Goal: Information Seeking & Learning: Learn about a topic

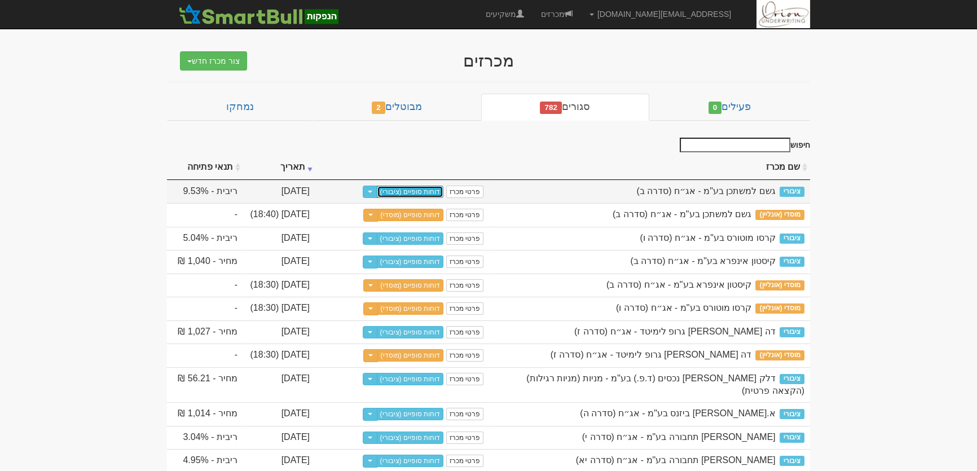
click at [407, 193] on link "דוחות סופיים (ציבורי)" at bounding box center [410, 192] width 67 height 12
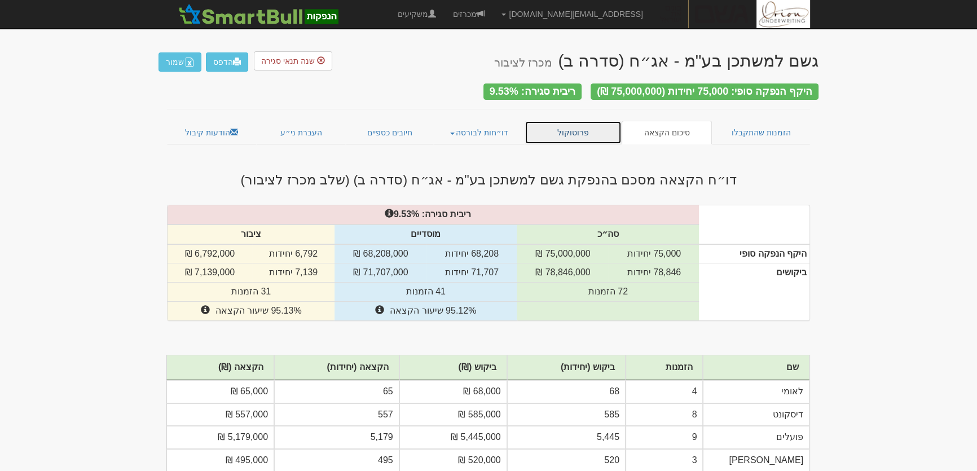
click at [601, 126] on link "פרוטוקול" at bounding box center [573, 133] width 97 height 24
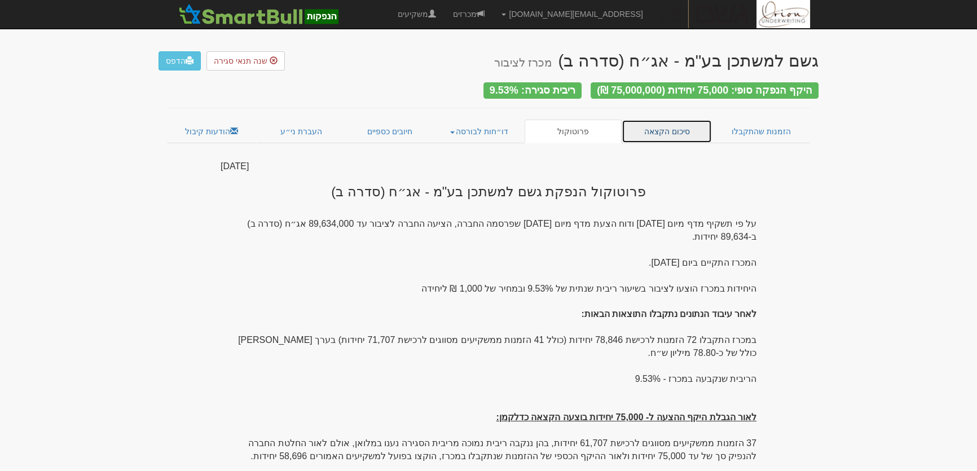
click at [659, 124] on link "סיכום הקצאה" at bounding box center [667, 132] width 91 height 24
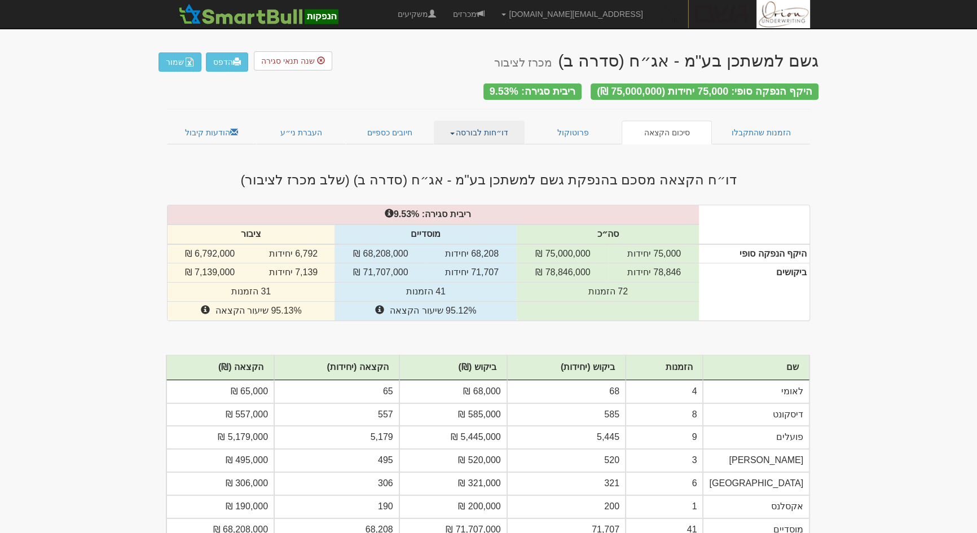
click at [464, 131] on link "דו״חות לבורסה" at bounding box center [479, 133] width 91 height 24
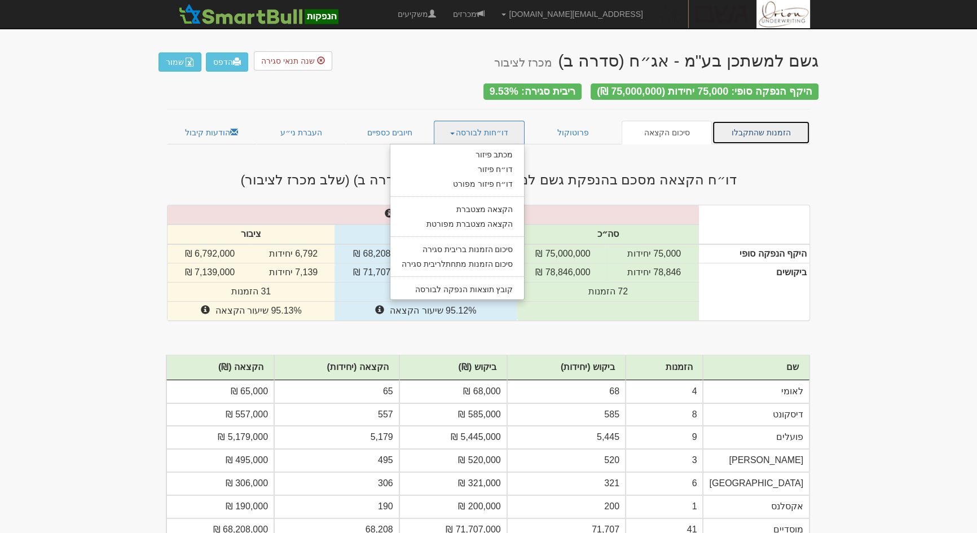
click at [752, 122] on link "הזמנות שהתקבלו" at bounding box center [761, 133] width 98 height 24
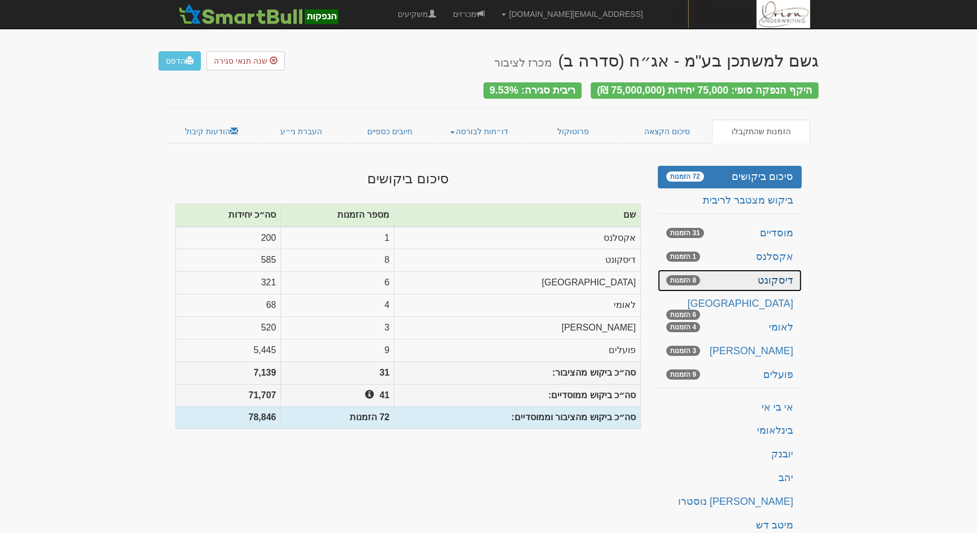
click at [782, 277] on link "דיסקונט 8 הזמנות" at bounding box center [730, 281] width 144 height 23
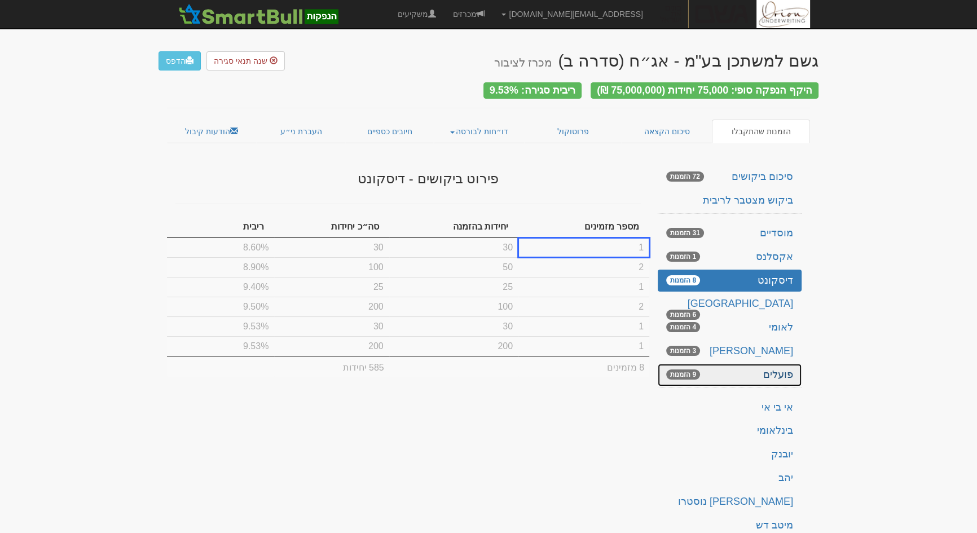
click at [782, 370] on link "פועלים 9 הזמנות" at bounding box center [730, 375] width 144 height 23
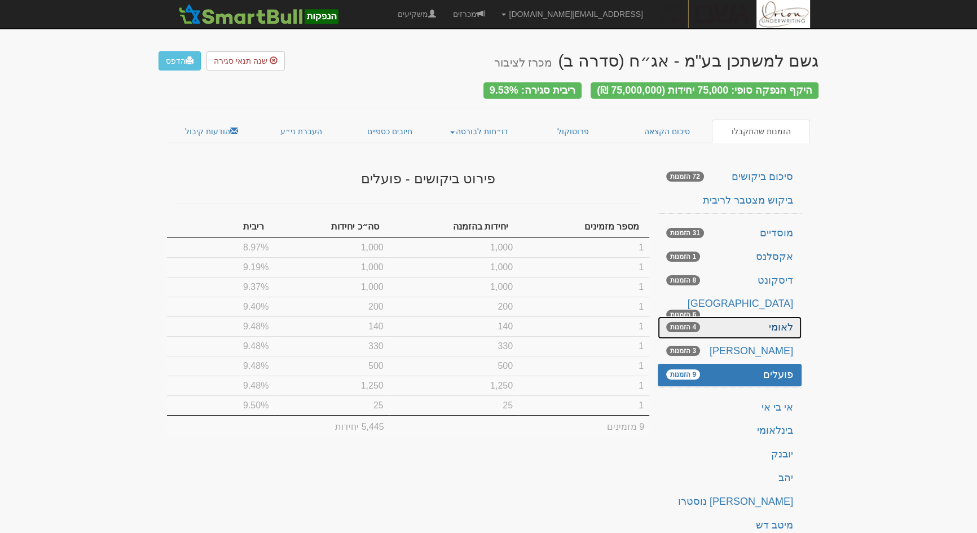
click at [774, 328] on link "לאומי 4 הזמנות" at bounding box center [730, 328] width 144 height 23
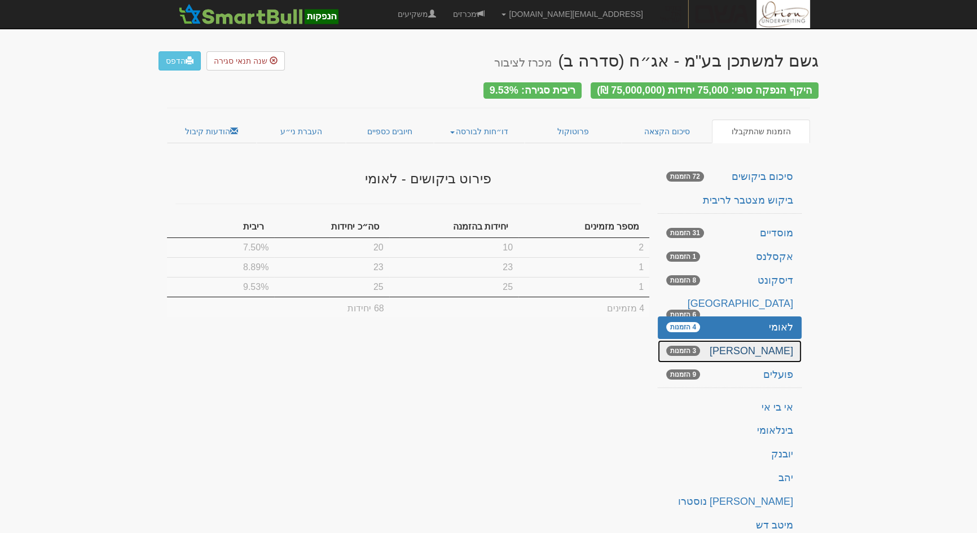
click at [781, 345] on link "[PERSON_NAME] 3 הזמנות" at bounding box center [730, 351] width 144 height 23
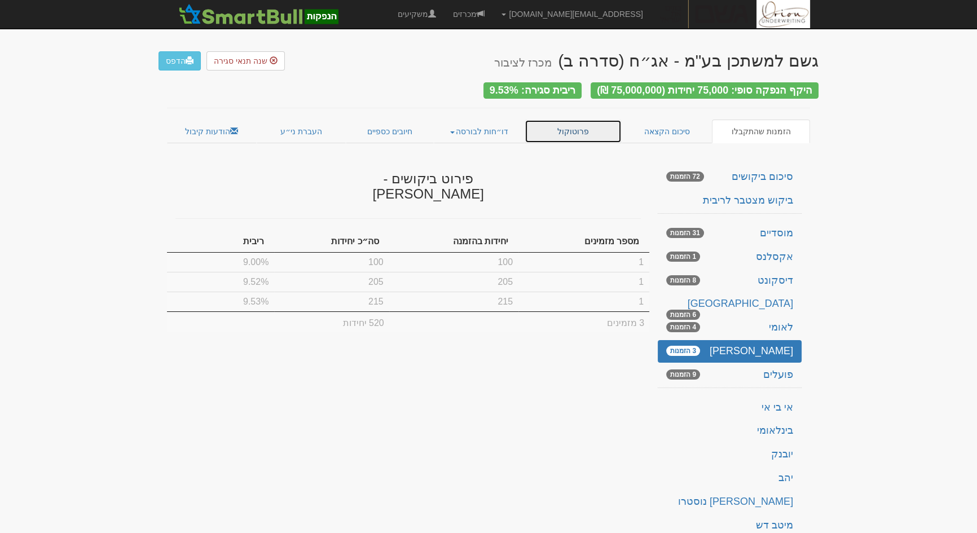
click at [582, 131] on link "פרוטוקול" at bounding box center [573, 132] width 97 height 24
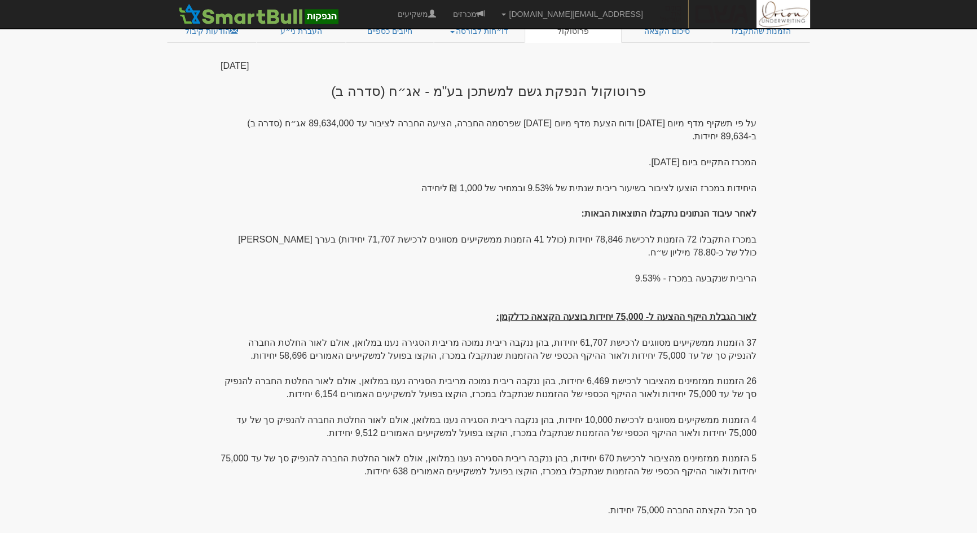
scroll to position [102, 0]
